Goal: Transaction & Acquisition: Purchase product/service

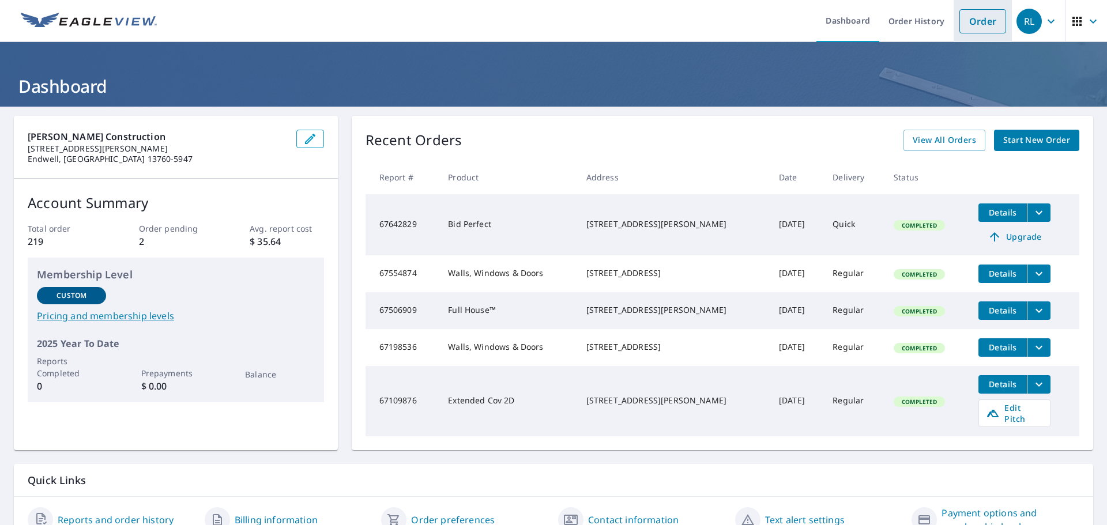
click at [968, 23] on link "Order" at bounding box center [983, 21] width 47 height 24
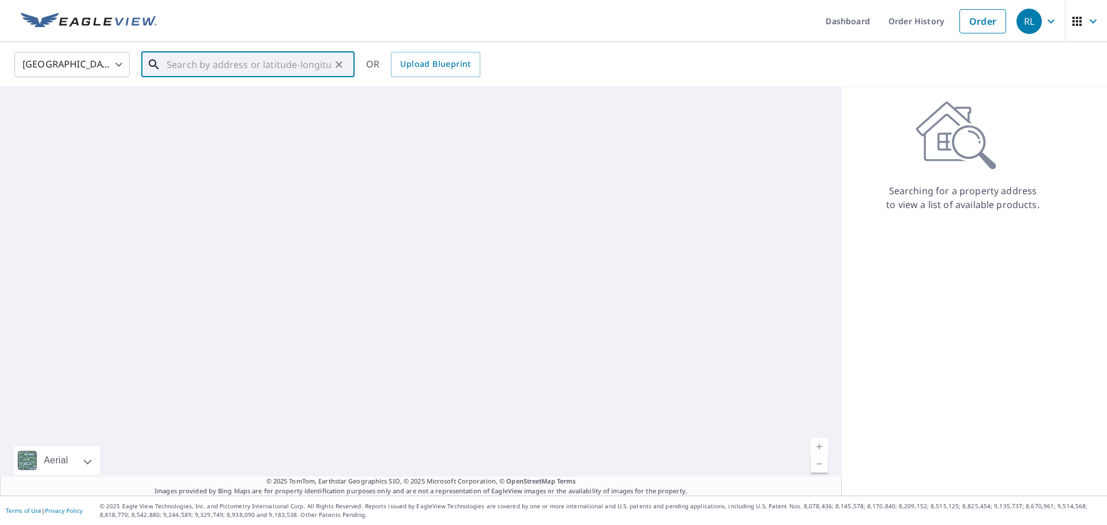
click at [200, 67] on input "text" at bounding box center [249, 64] width 164 height 32
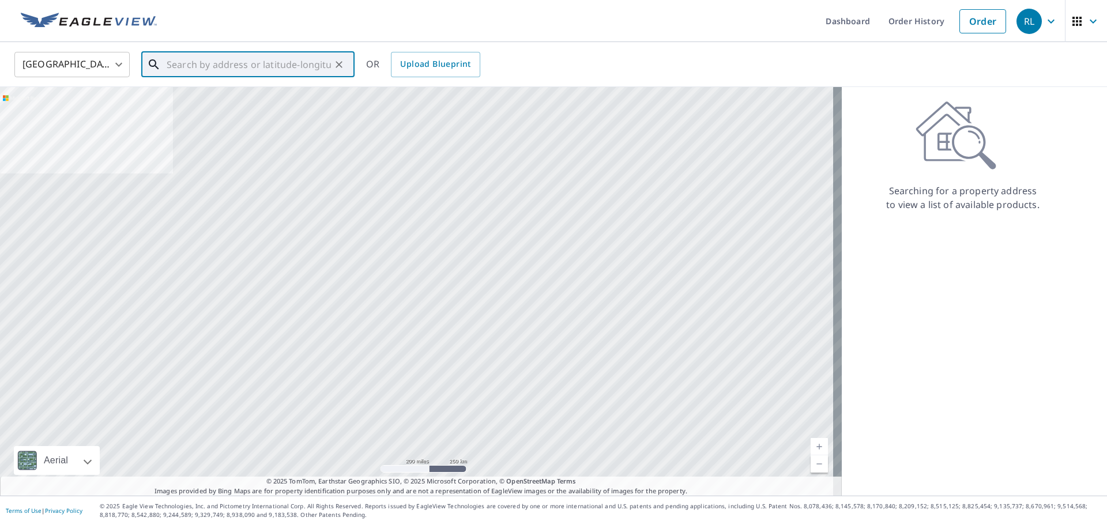
drag, startPoint x: 269, startPoint y: 62, endPoint x: 269, endPoint y: 68, distance: 6.4
click at [269, 62] on input "text" at bounding box center [249, 64] width 164 height 32
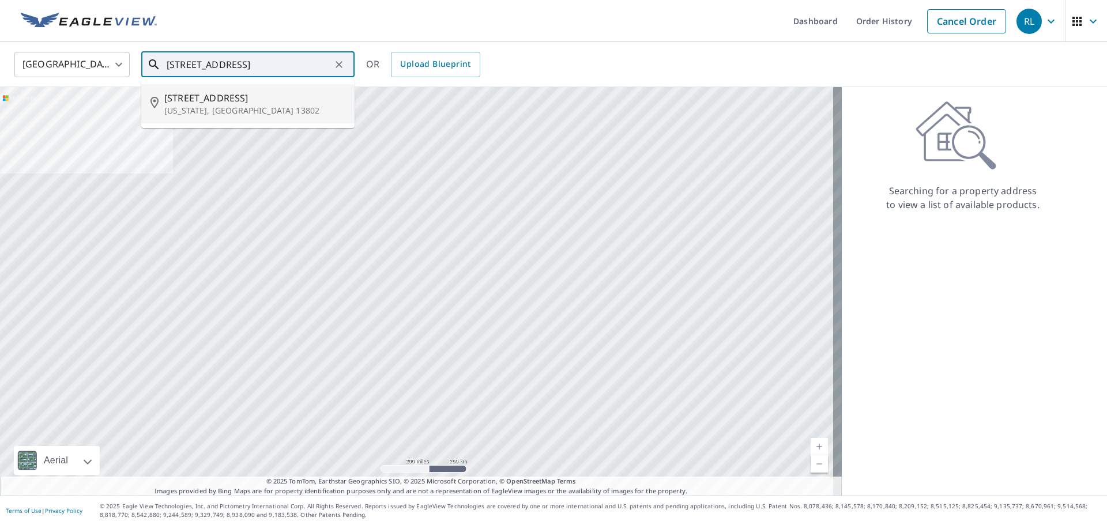
click at [253, 92] on span "[STREET_ADDRESS]" at bounding box center [254, 98] width 181 height 14
type input "[STREET_ADDRESS][US_STATE]"
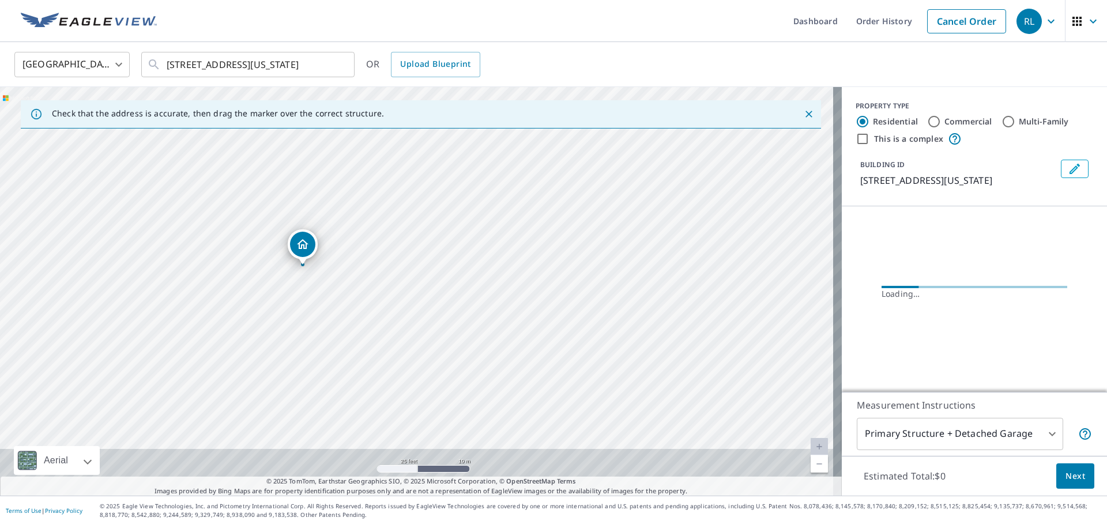
drag, startPoint x: 459, startPoint y: 401, endPoint x: 459, endPoint y: 277, distance: 124.6
click at [459, 277] on div "[STREET_ADDRESS][US_STATE]" at bounding box center [421, 291] width 842 height 409
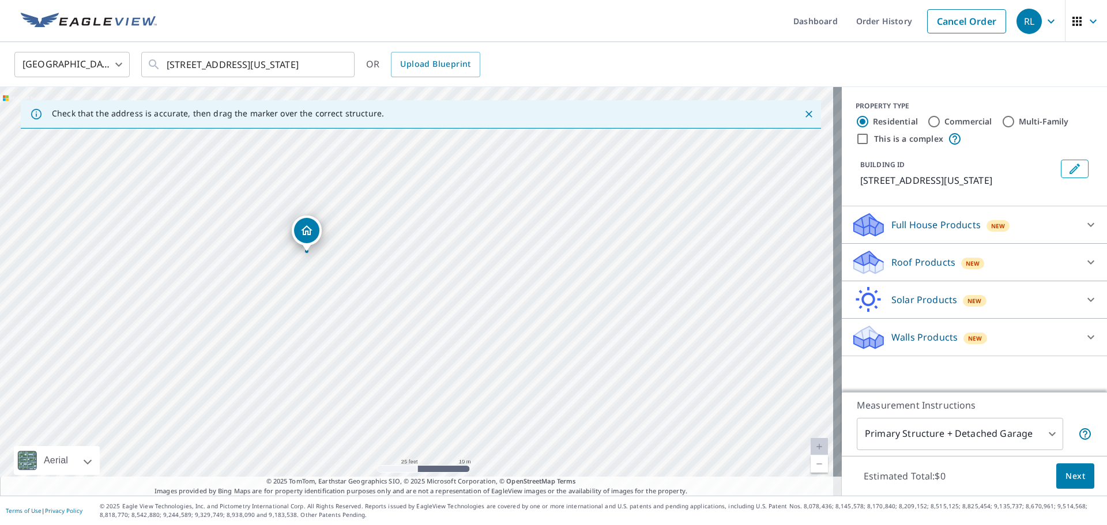
drag, startPoint x: 498, startPoint y: 415, endPoint x: 430, endPoint y: 297, distance: 136.7
click at [430, 297] on div "[STREET_ADDRESS][US_STATE]" at bounding box center [421, 291] width 842 height 409
click at [1084, 223] on icon at bounding box center [1091, 225] width 14 height 14
